Goal: Task Accomplishment & Management: Manage account settings

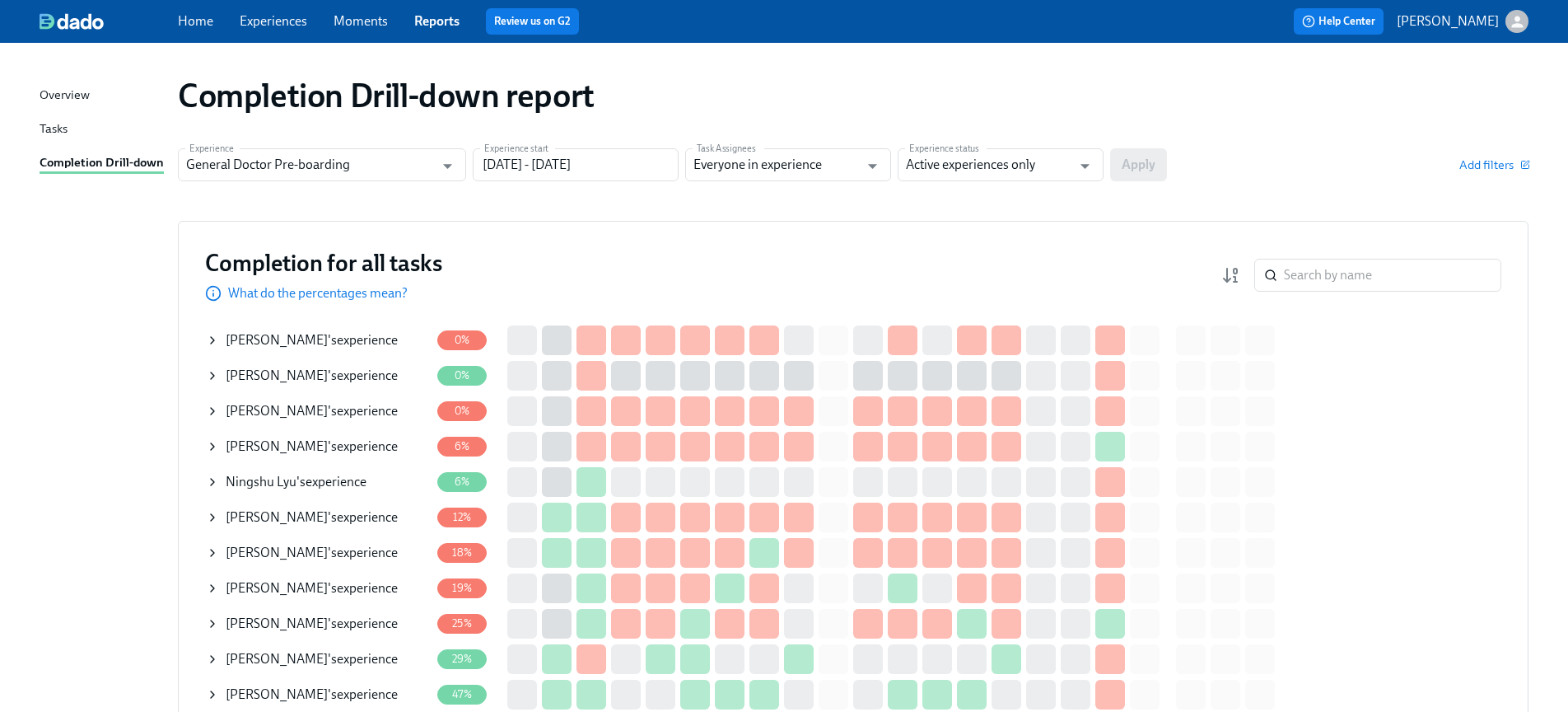
click at [211, 339] on icon at bounding box center [212, 340] width 13 height 13
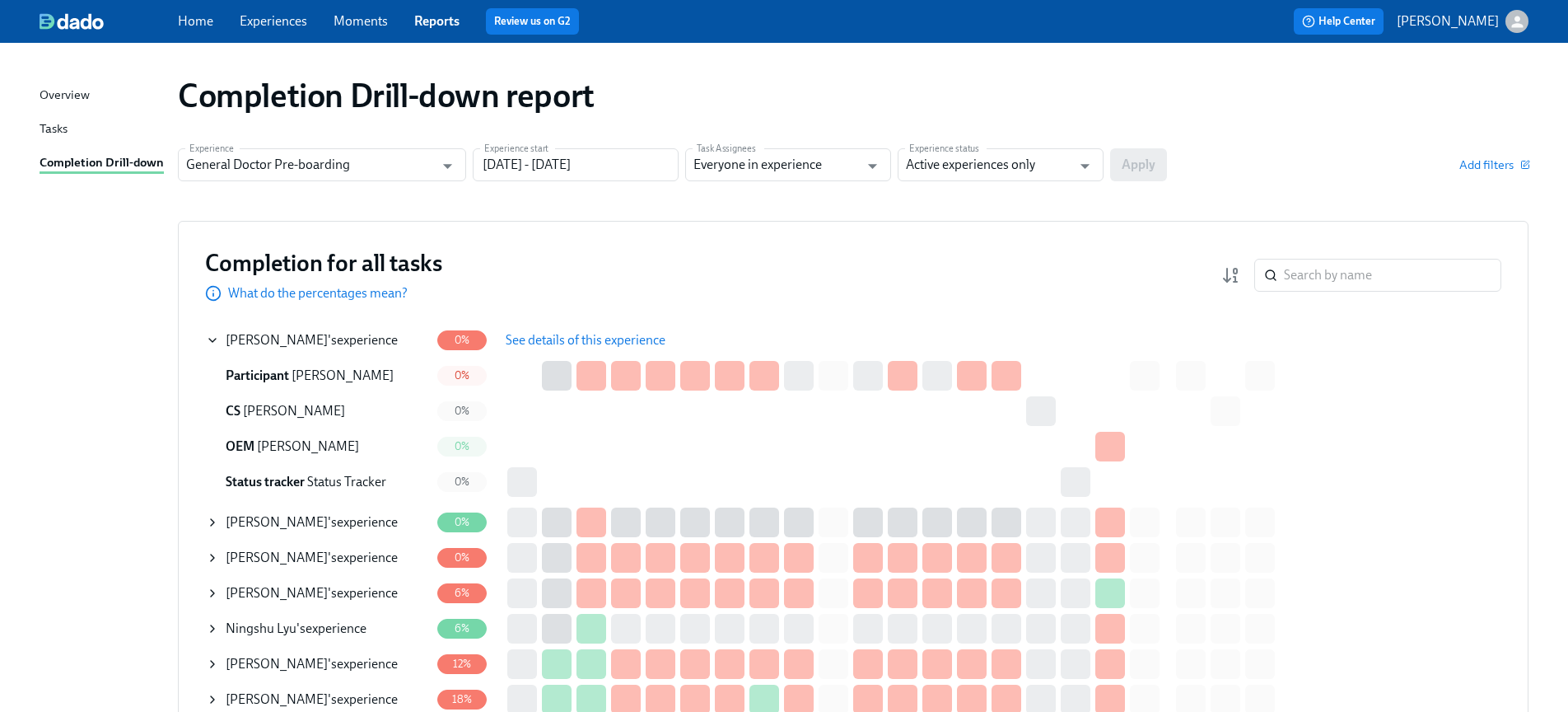
click at [569, 344] on span "See details of this experience" at bounding box center [585, 340] width 160 height 17
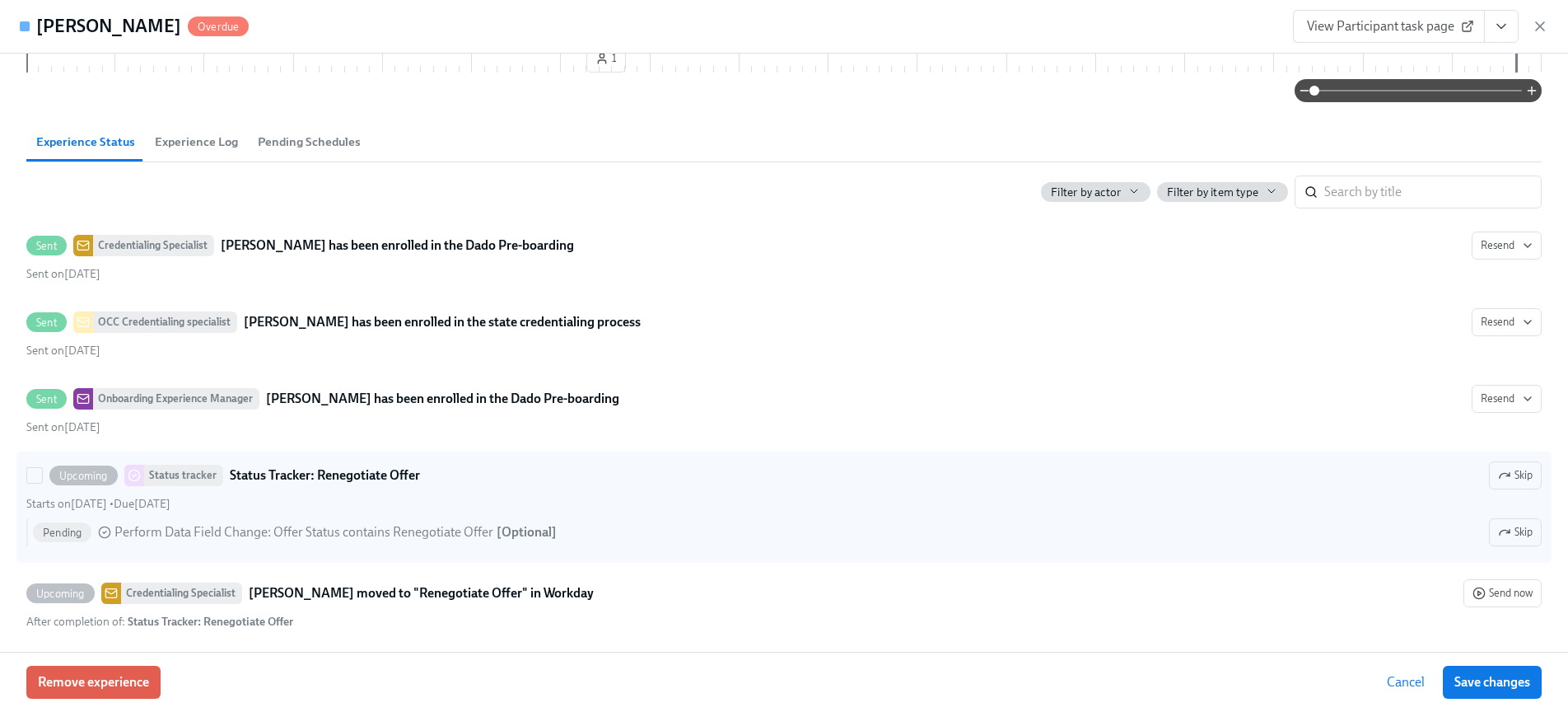
scroll to position [882, 0]
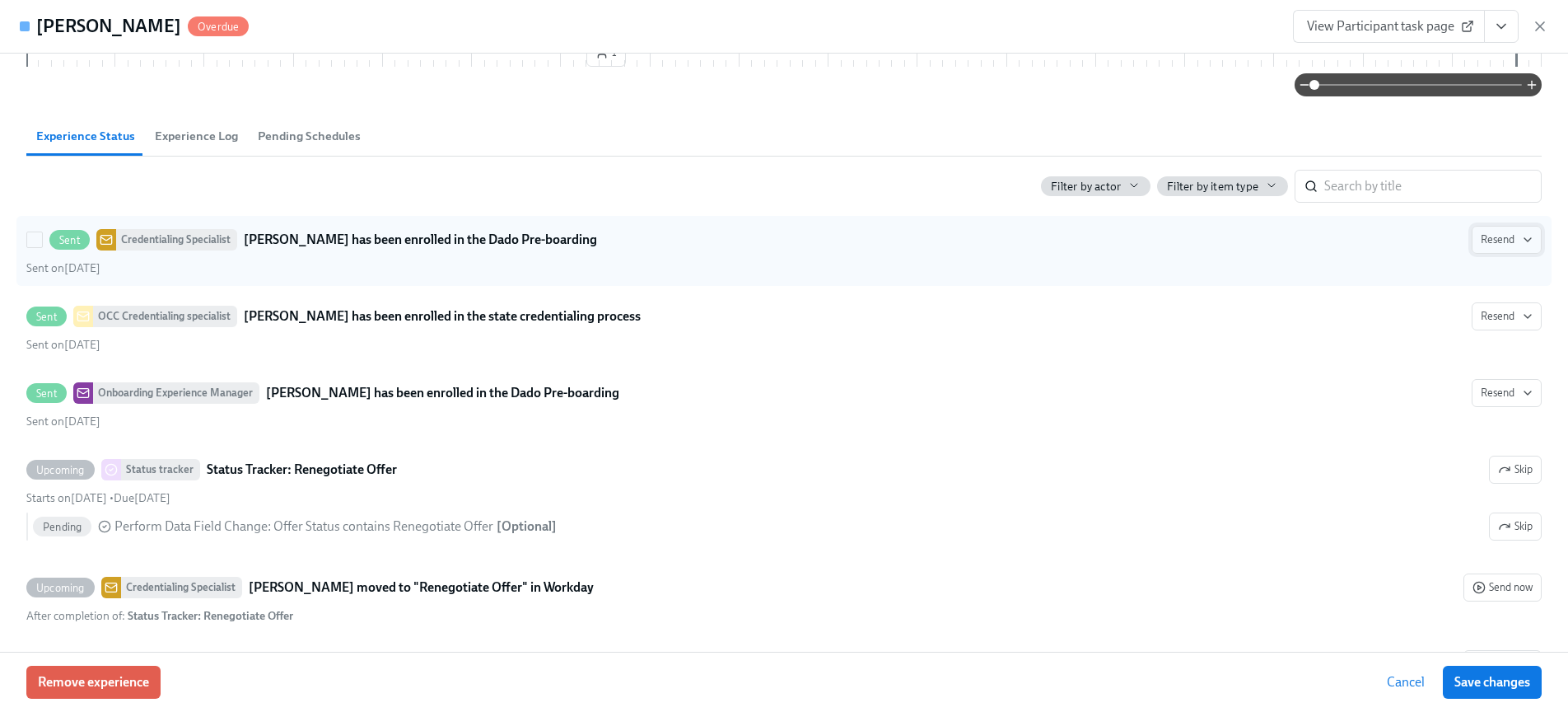
click at [1536, 243] on button "Resend" at bounding box center [1506, 240] width 70 height 28
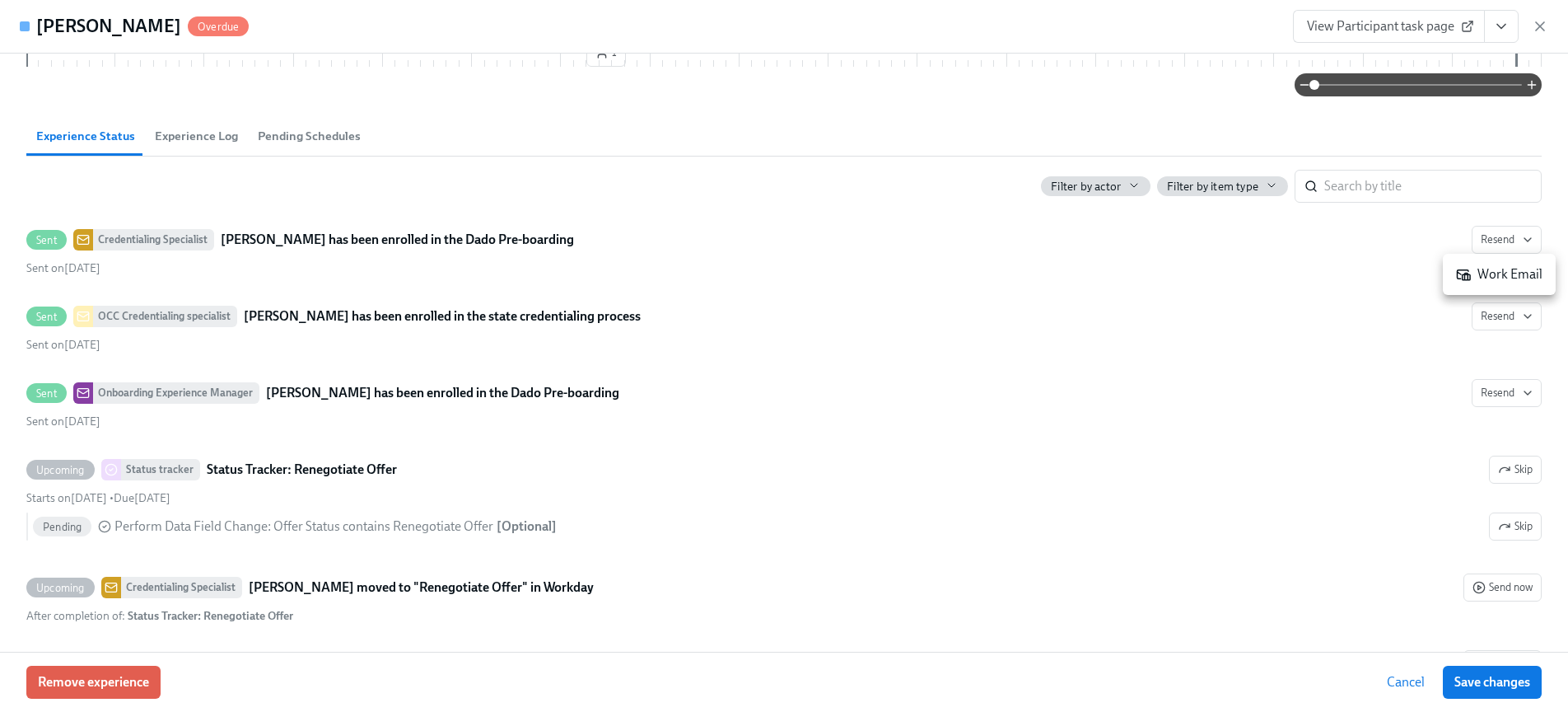
click at [1507, 270] on div "Work Email" at bounding box center [1498, 274] width 86 height 18
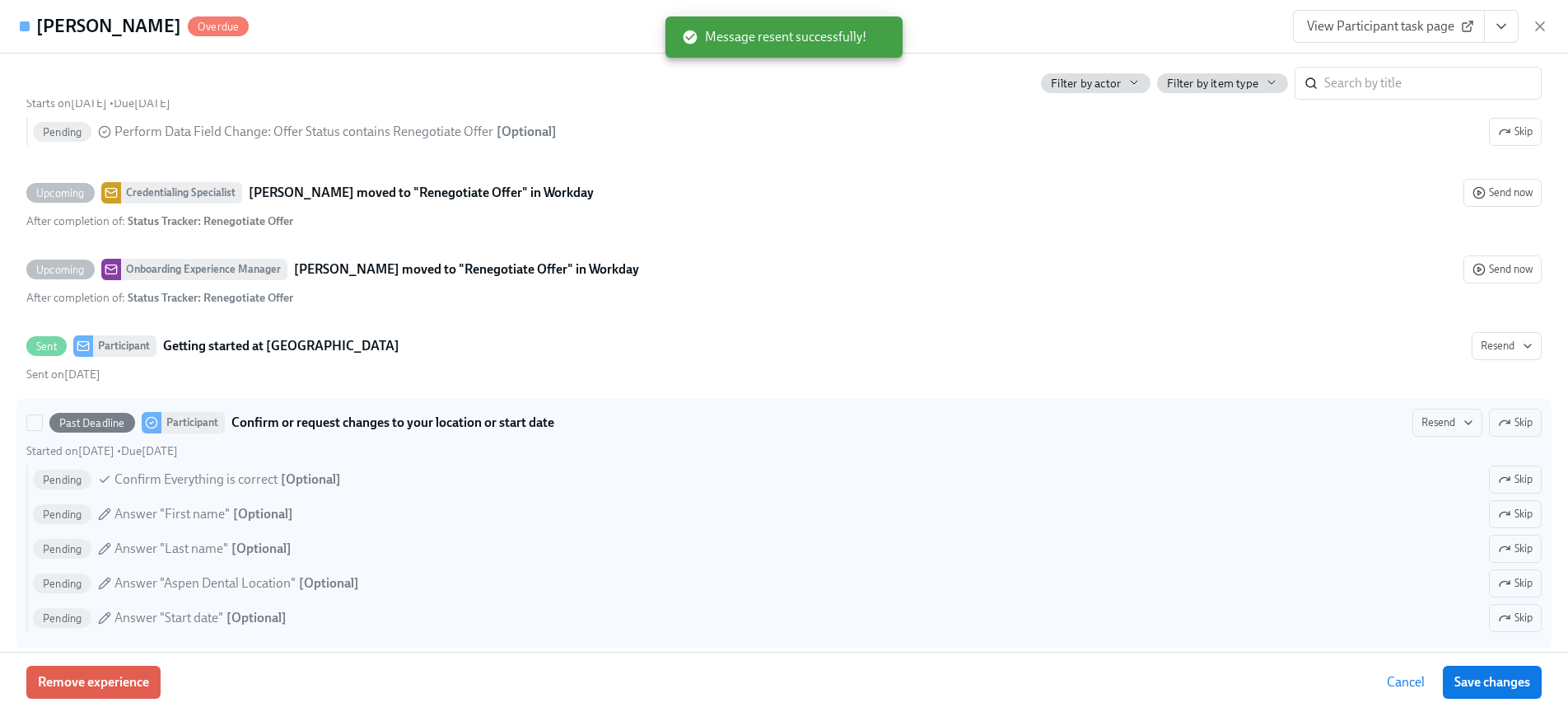
scroll to position [1277, 0]
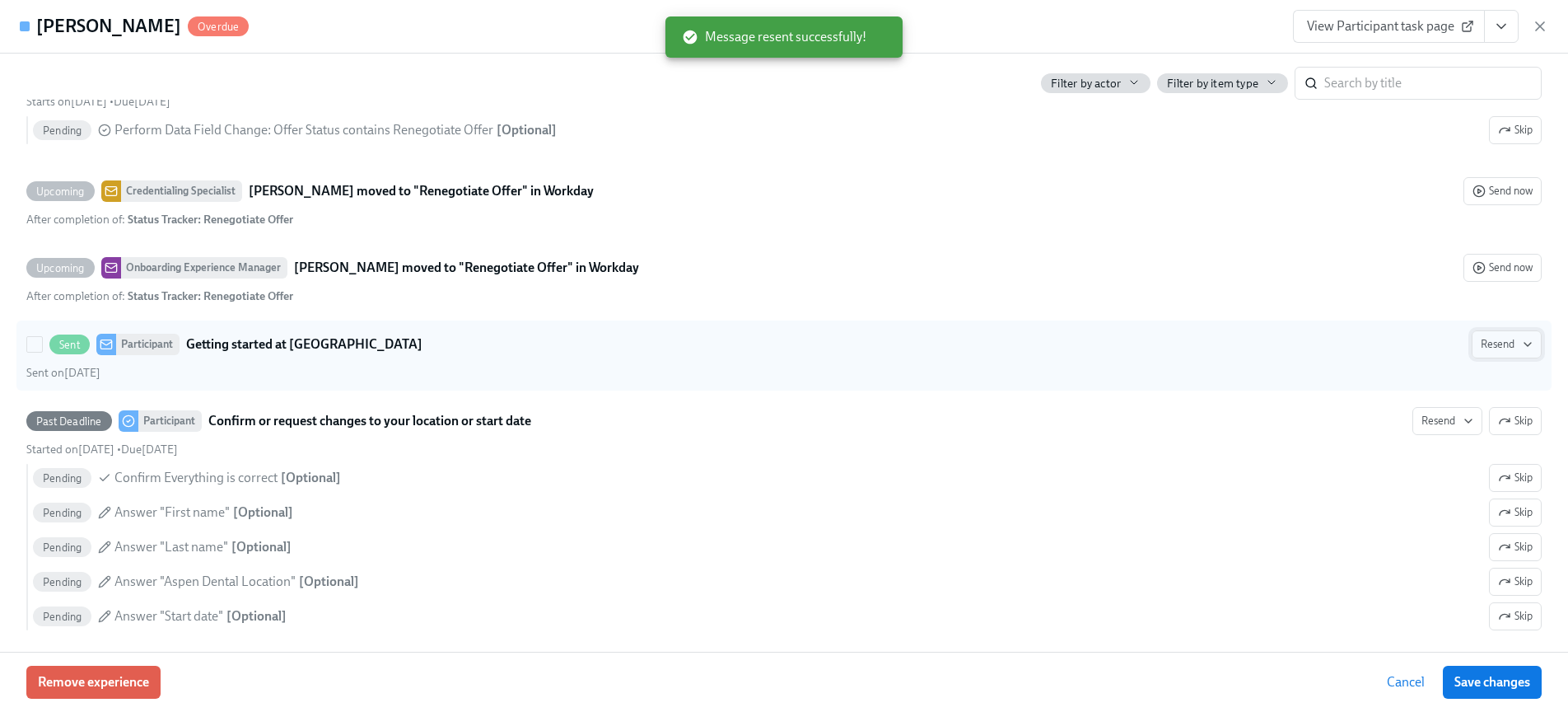
click at [1504, 344] on span "Resend" at bounding box center [1506, 344] width 52 height 17
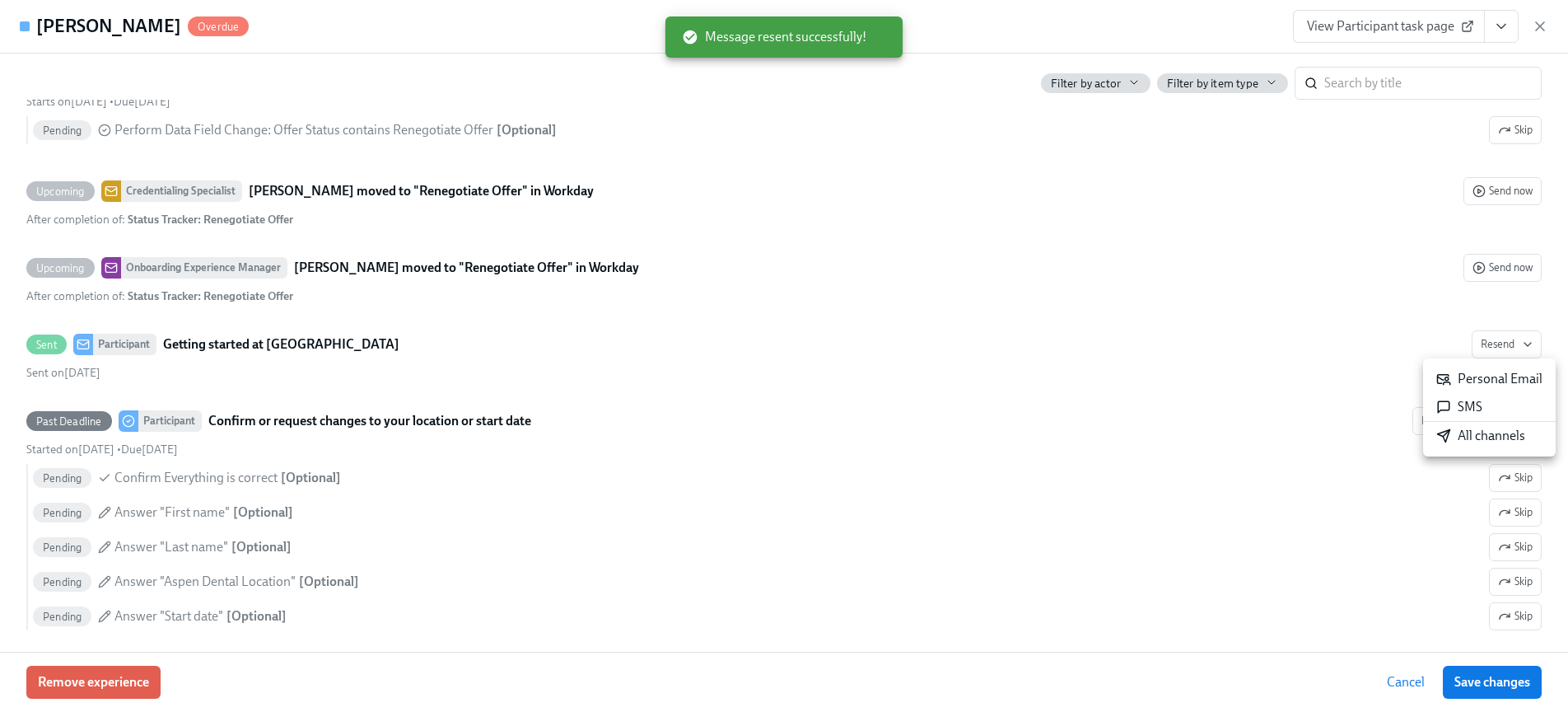
click at [1487, 397] on li "SMS" at bounding box center [1488, 407] width 132 height 28
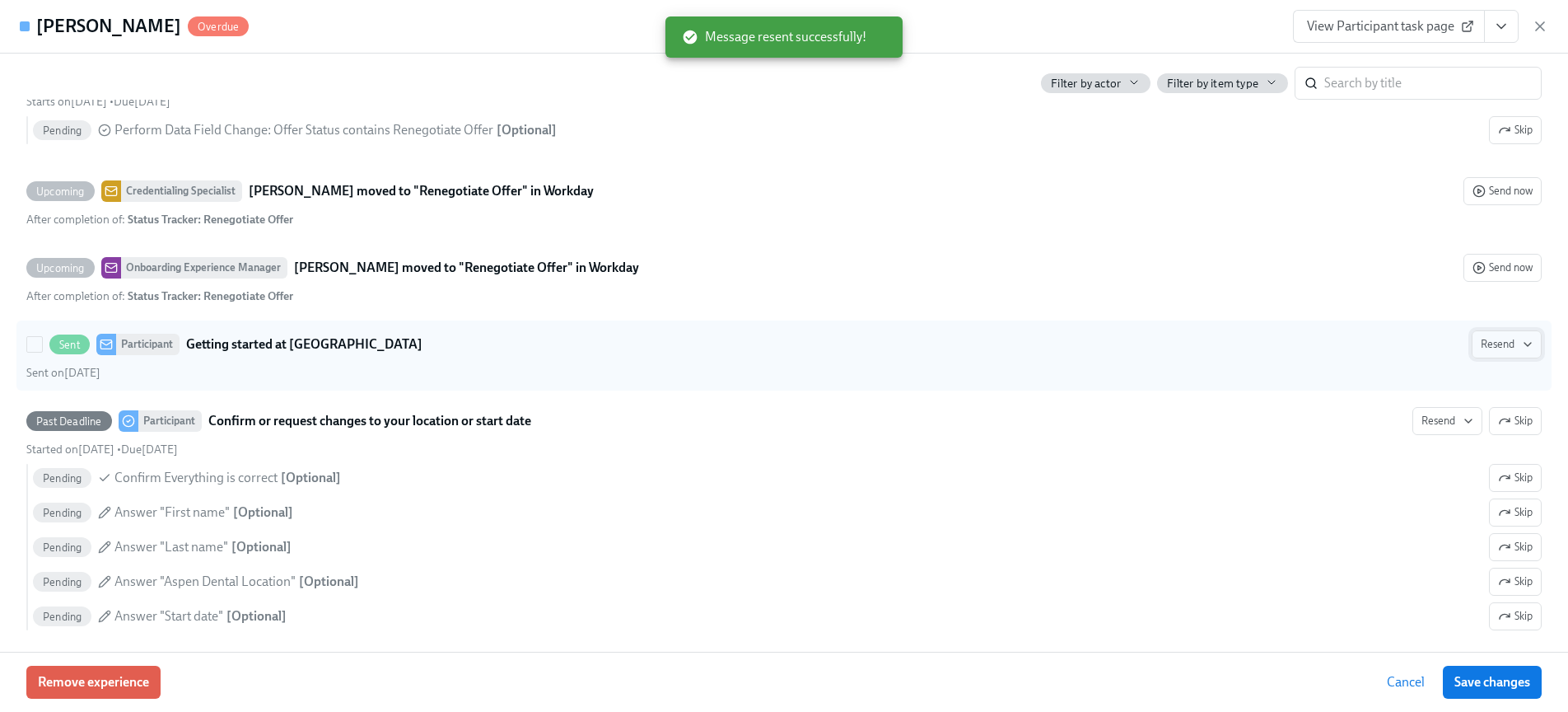
click at [1523, 343] on icon "button" at bounding box center [1527, 344] width 13 height 13
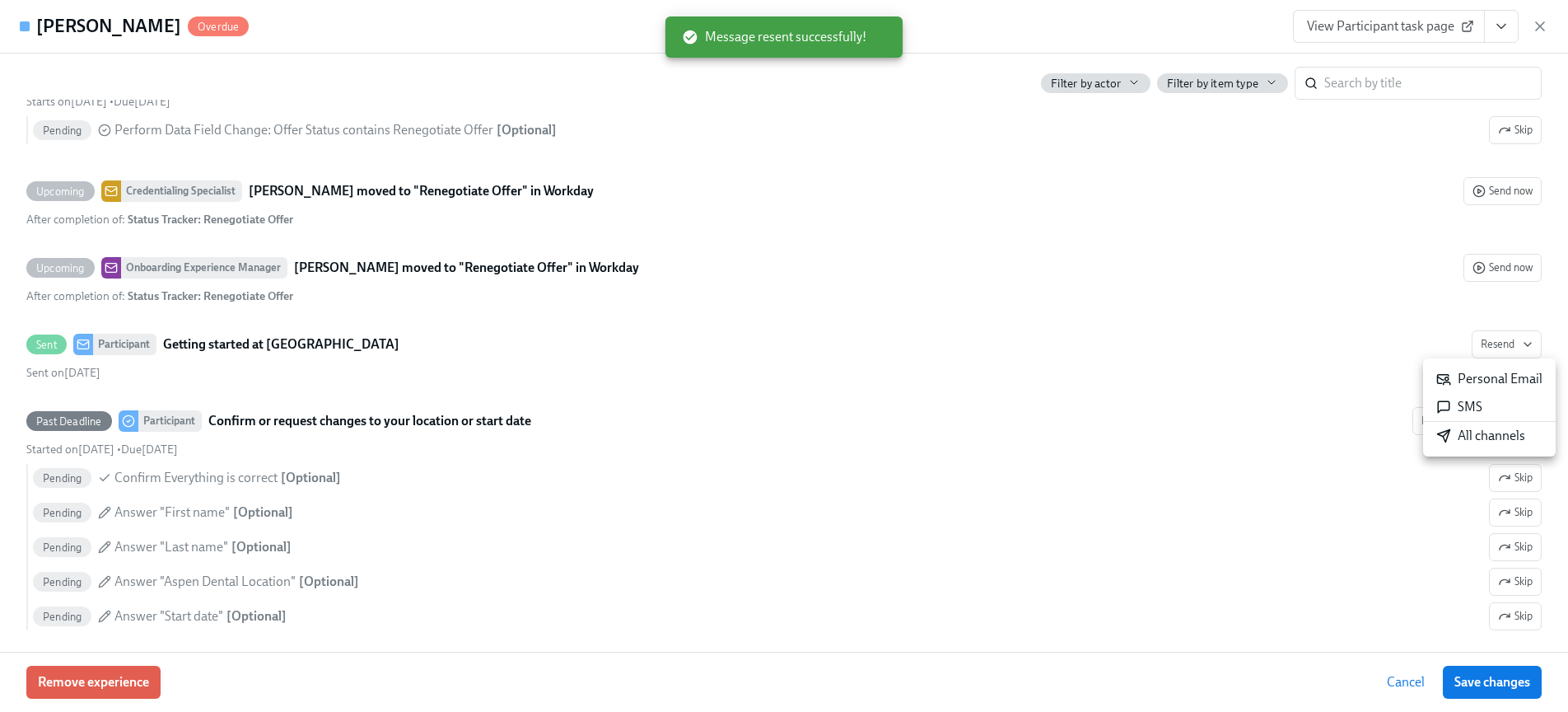
click at [1500, 376] on div "Personal Email" at bounding box center [1489, 379] width 107 height 18
